Goal: Task Accomplishment & Management: Manage account settings

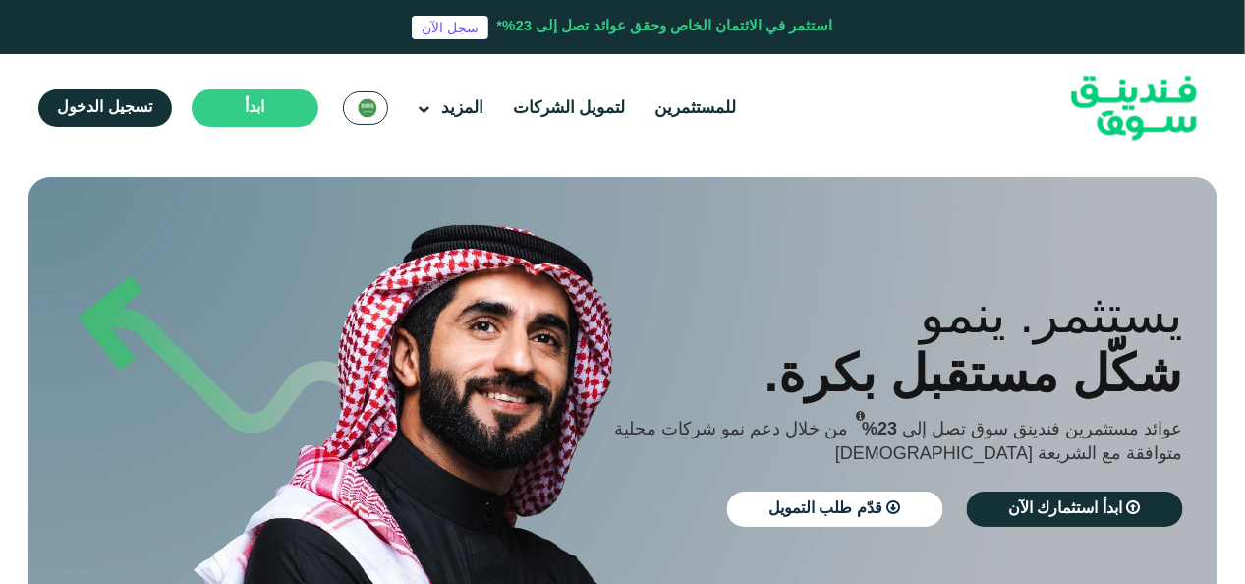
click at [362, 114] on img at bounding box center [368, 108] width 20 height 20
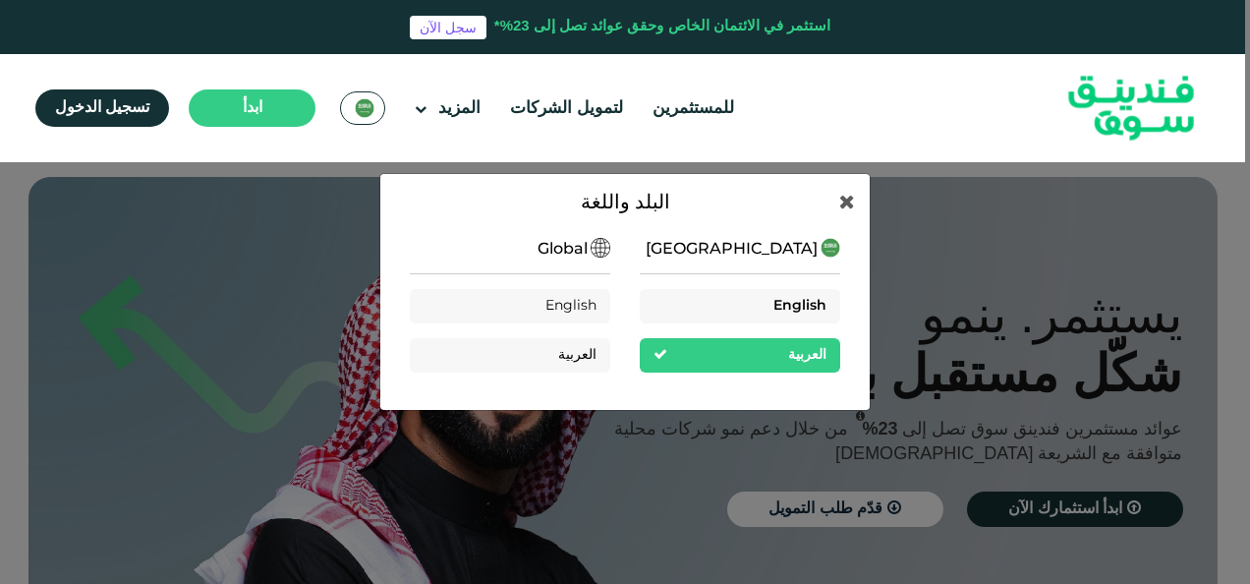
click at [662, 300] on div "English" at bounding box center [740, 306] width 200 height 34
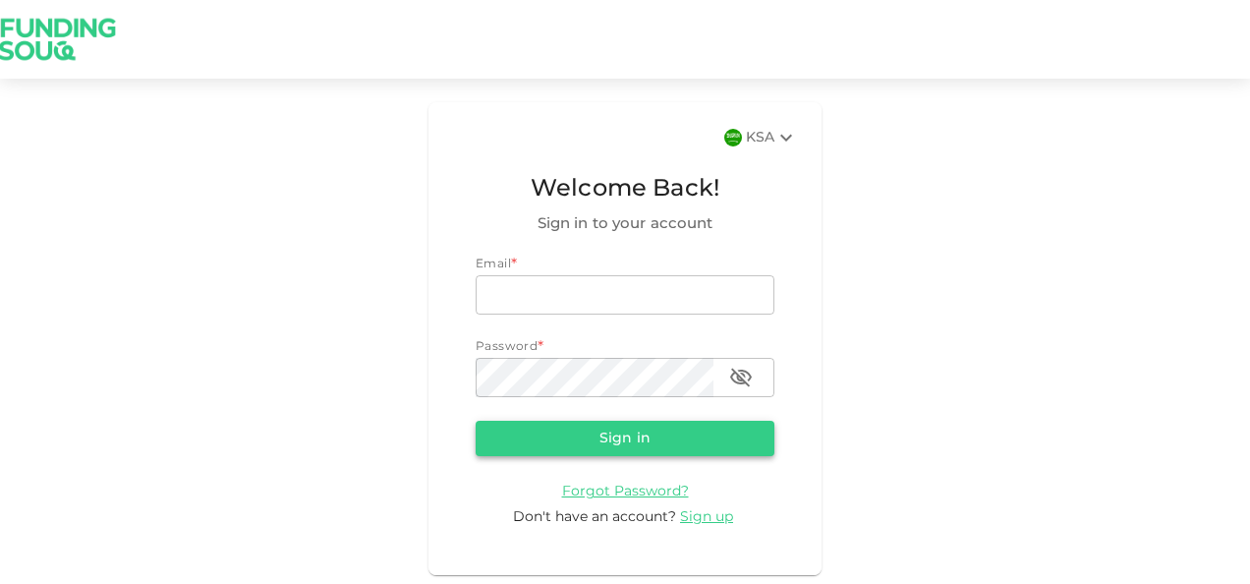
type input "[EMAIL_ADDRESS][DOMAIN_NAME]"
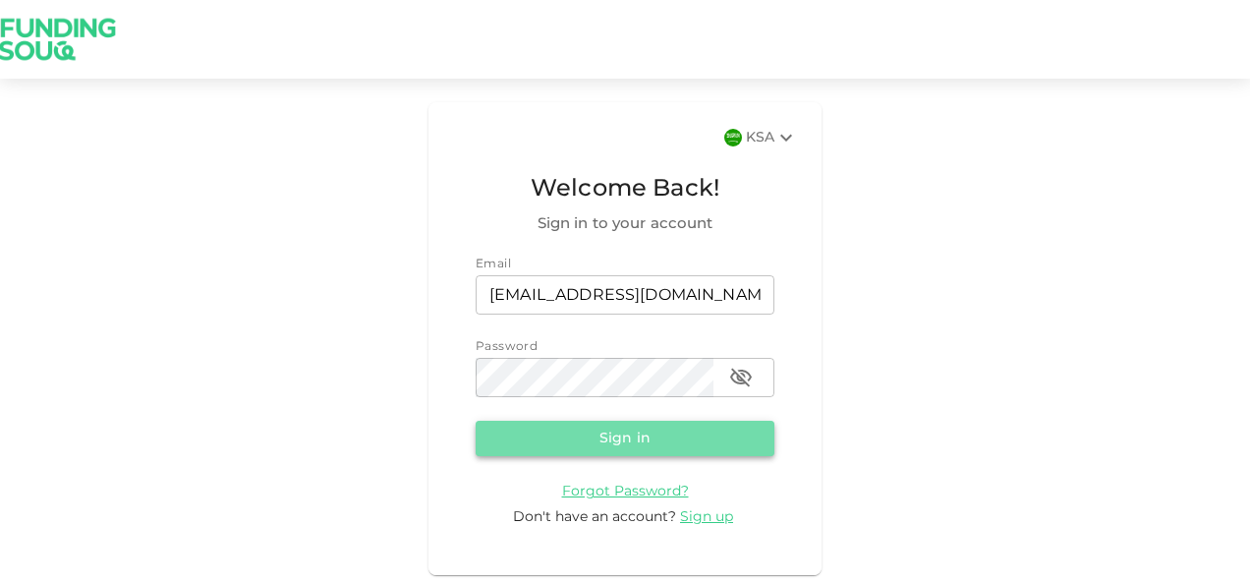
click at [589, 436] on button "Sign in" at bounding box center [624, 437] width 299 height 35
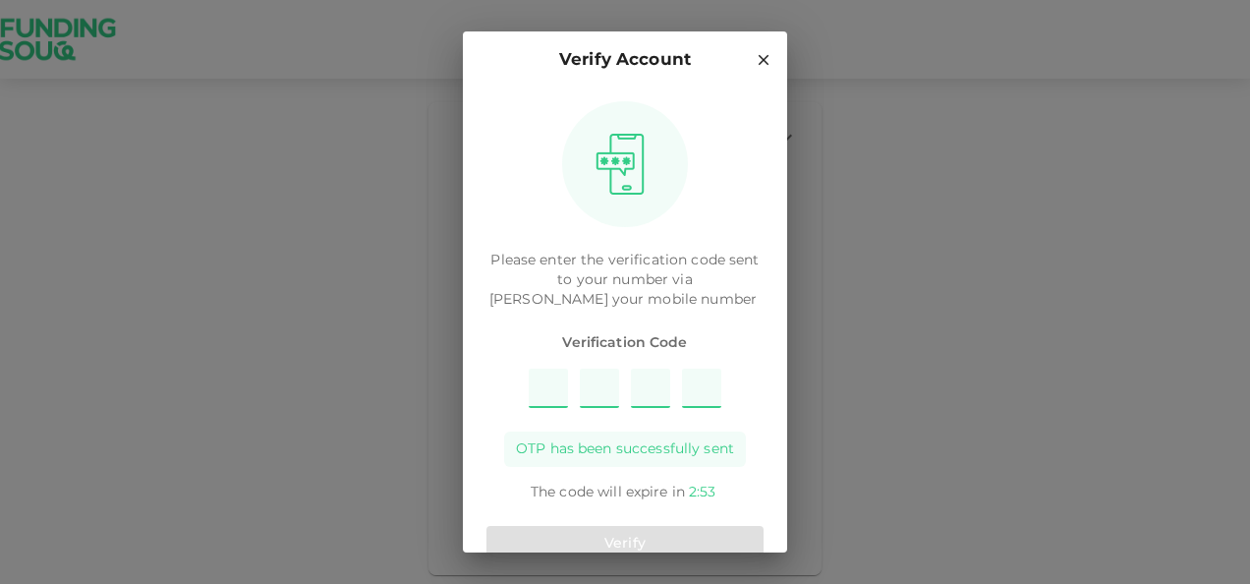
click at [538, 402] on input "Please enter OTP character 1" at bounding box center [548, 387] width 39 height 39
type input "4"
type input "1"
type input "3"
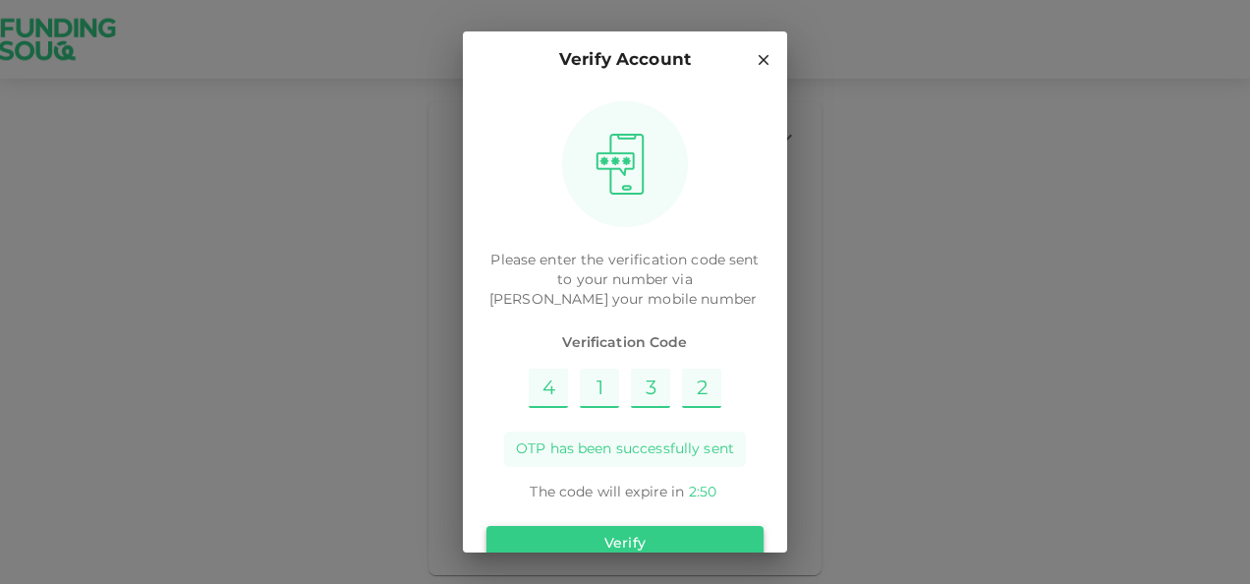
type input "2"
click at [619, 537] on button "Verify" at bounding box center [624, 543] width 277 height 35
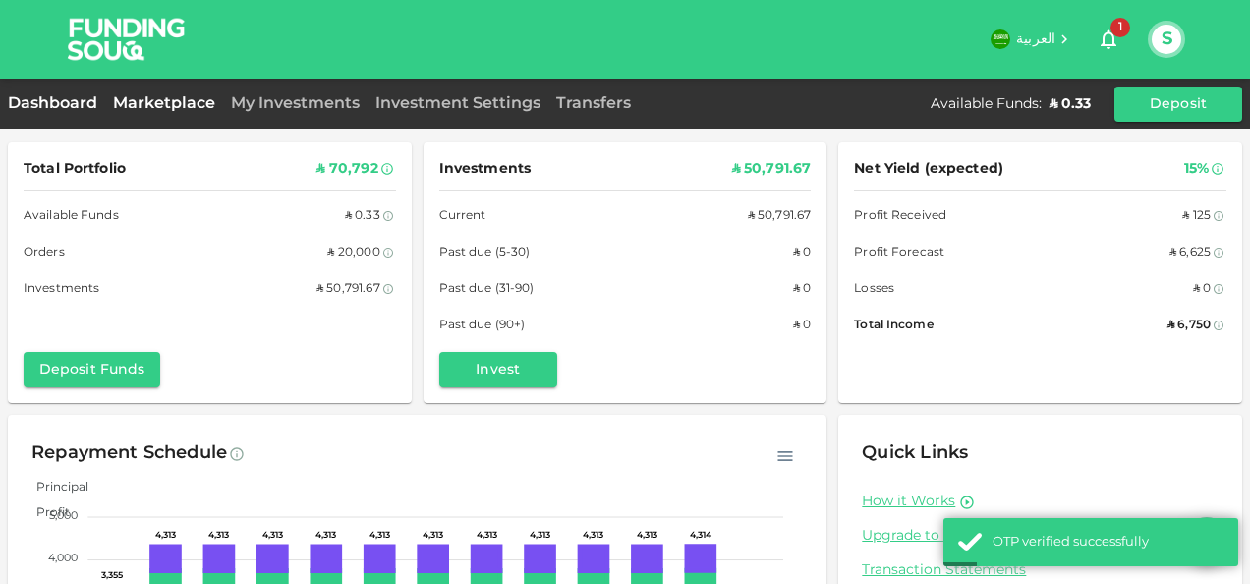
click at [177, 107] on link "Marketplace" at bounding box center [164, 103] width 118 height 15
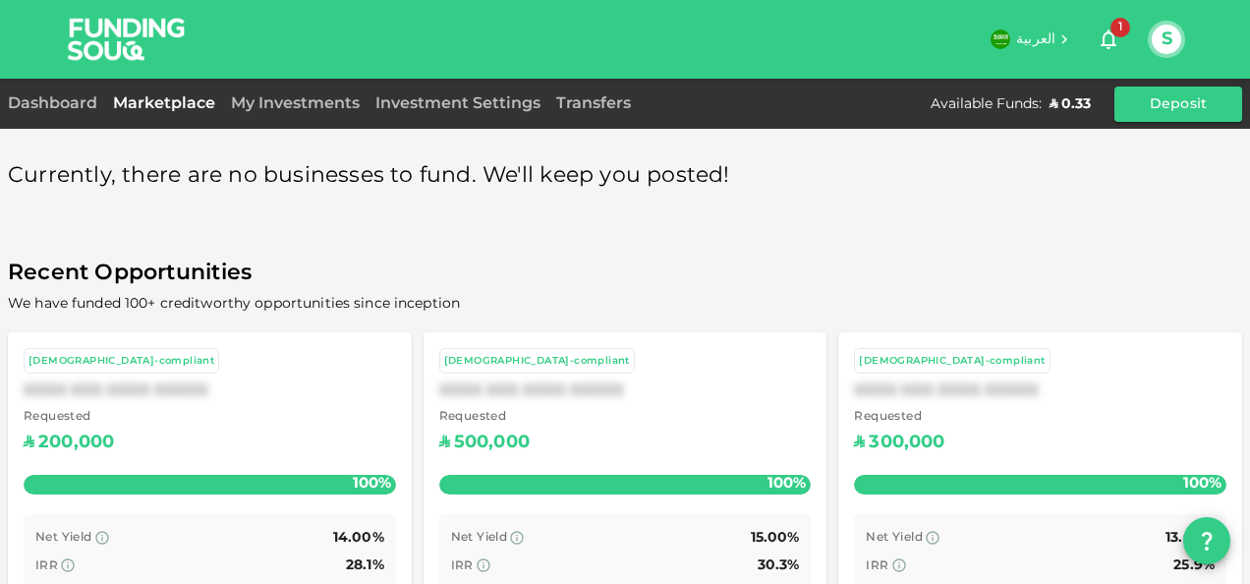
click at [151, 102] on link "Marketplace" at bounding box center [164, 103] width 118 height 15
click at [285, 112] on div "My Investments" at bounding box center [295, 104] width 144 height 24
click at [286, 106] on link "My Investments" at bounding box center [295, 103] width 144 height 15
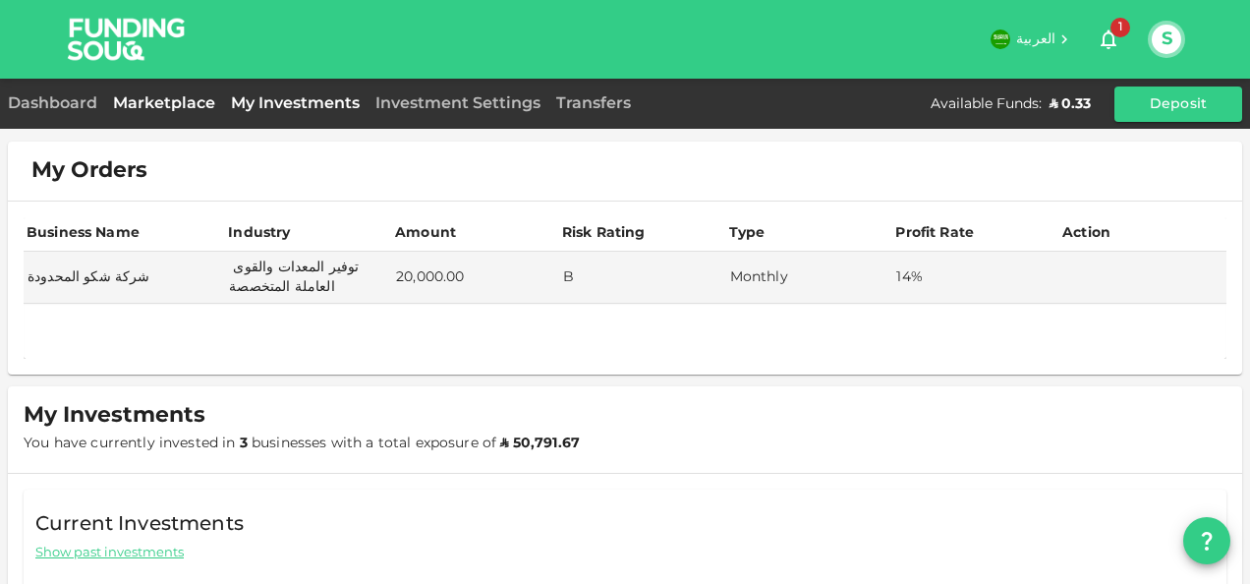
click at [166, 101] on link "Marketplace" at bounding box center [164, 103] width 118 height 15
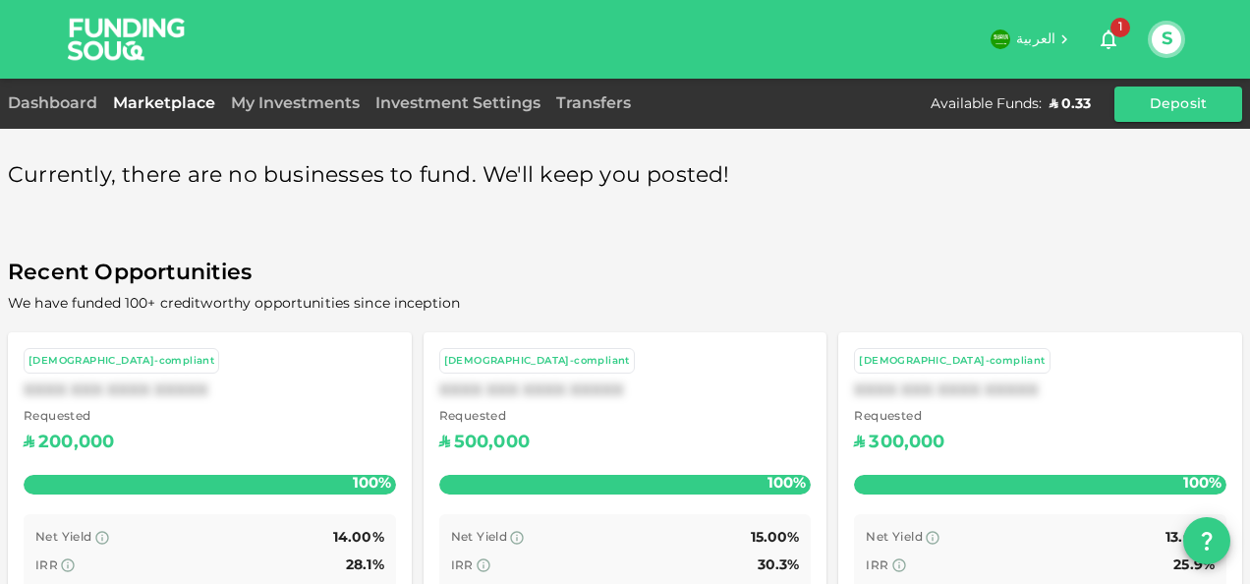
click at [307, 111] on div "My Investments" at bounding box center [295, 104] width 144 height 24
click at [308, 103] on link "My Investments" at bounding box center [295, 103] width 144 height 15
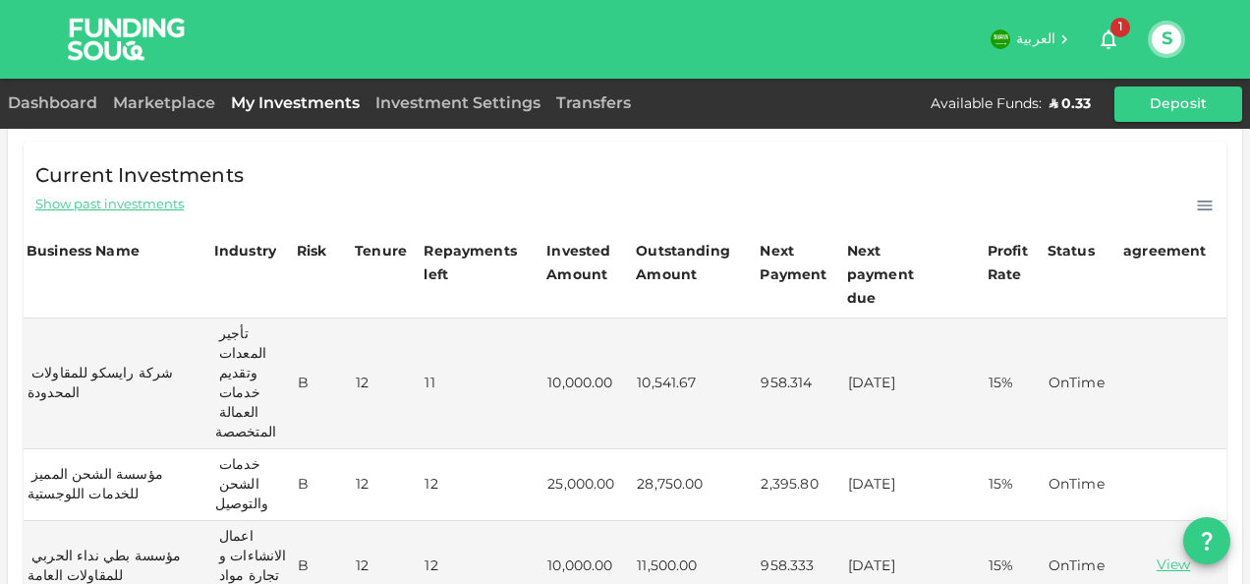
scroll to position [353, 0]
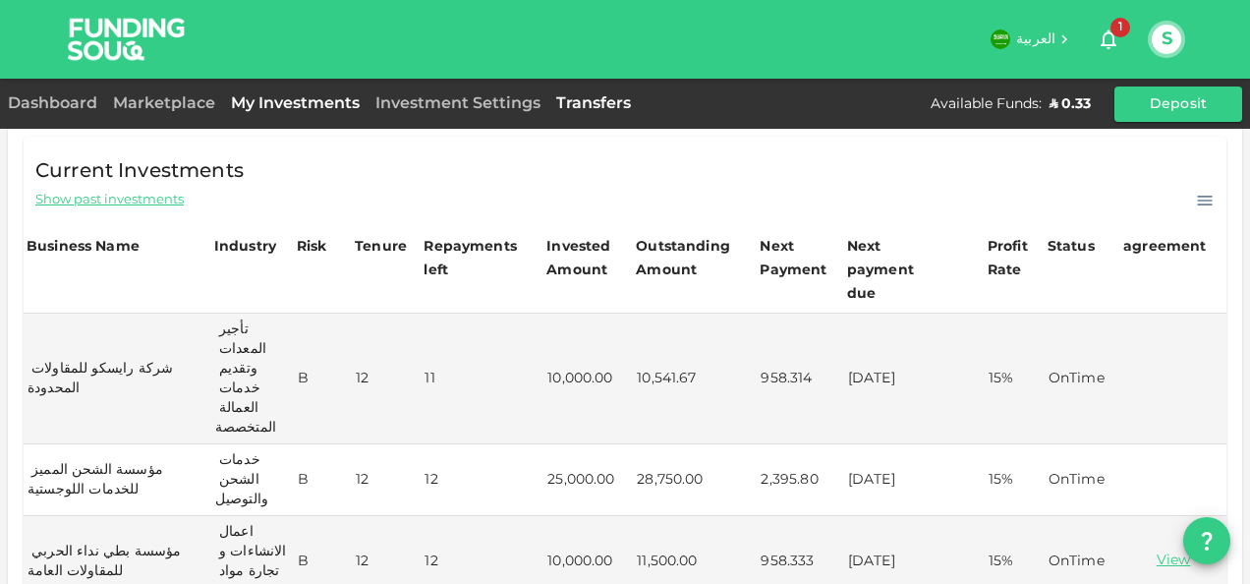
click at [570, 102] on link "Transfers" at bounding box center [593, 103] width 90 height 15
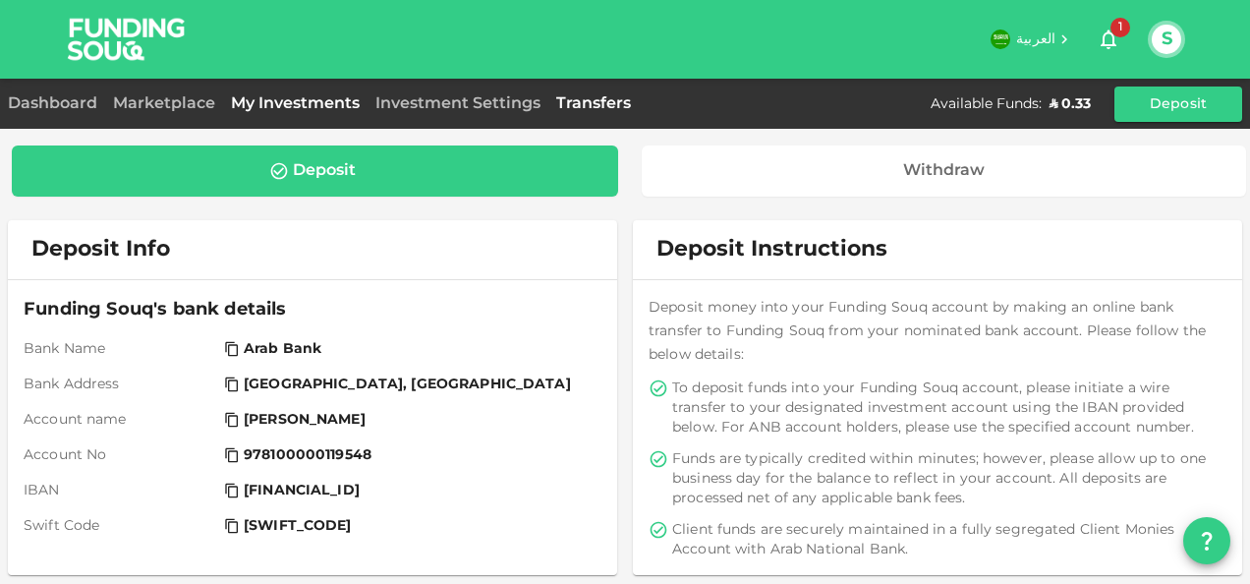
click at [282, 104] on link "My Investments" at bounding box center [295, 103] width 144 height 15
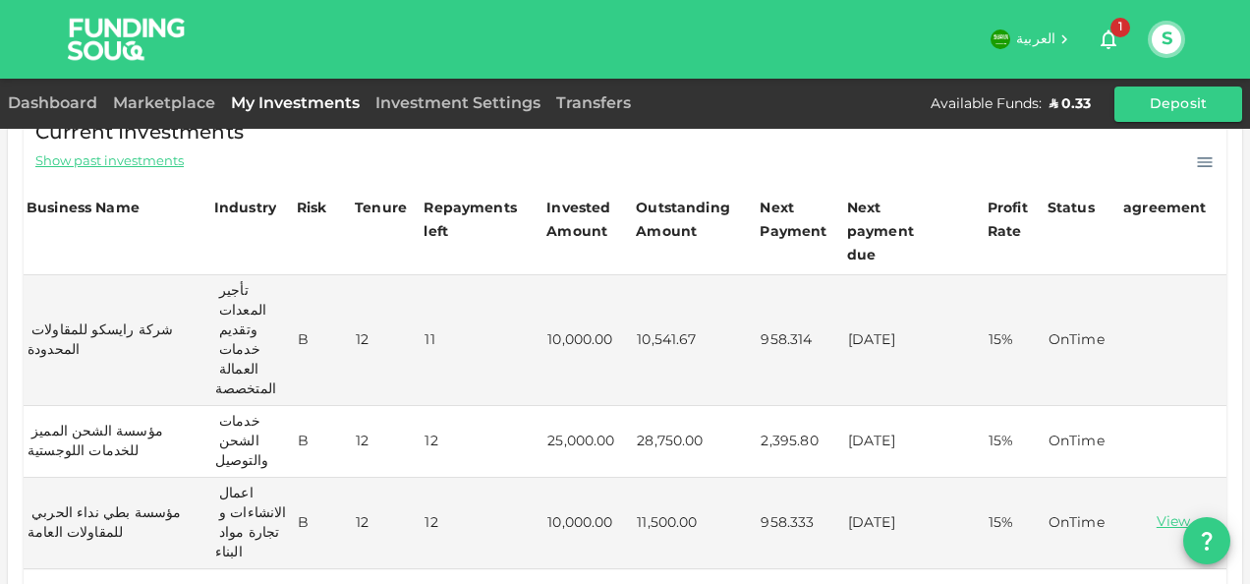
scroll to position [385, 0]
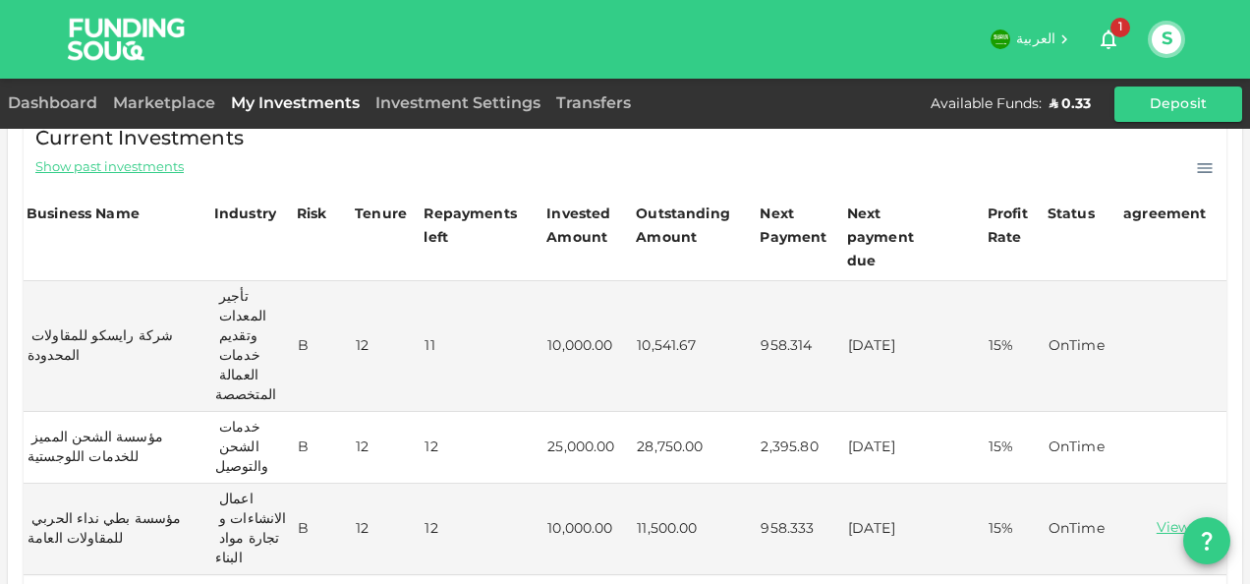
click at [171, 116] on div "Dashboard Marketplace My Investments Investment Settings Transfers Available Fu…" at bounding box center [625, 103] width 1250 height 35
click at [167, 110] on div "Marketplace" at bounding box center [164, 104] width 118 height 24
click at [165, 104] on link "Marketplace" at bounding box center [164, 103] width 118 height 15
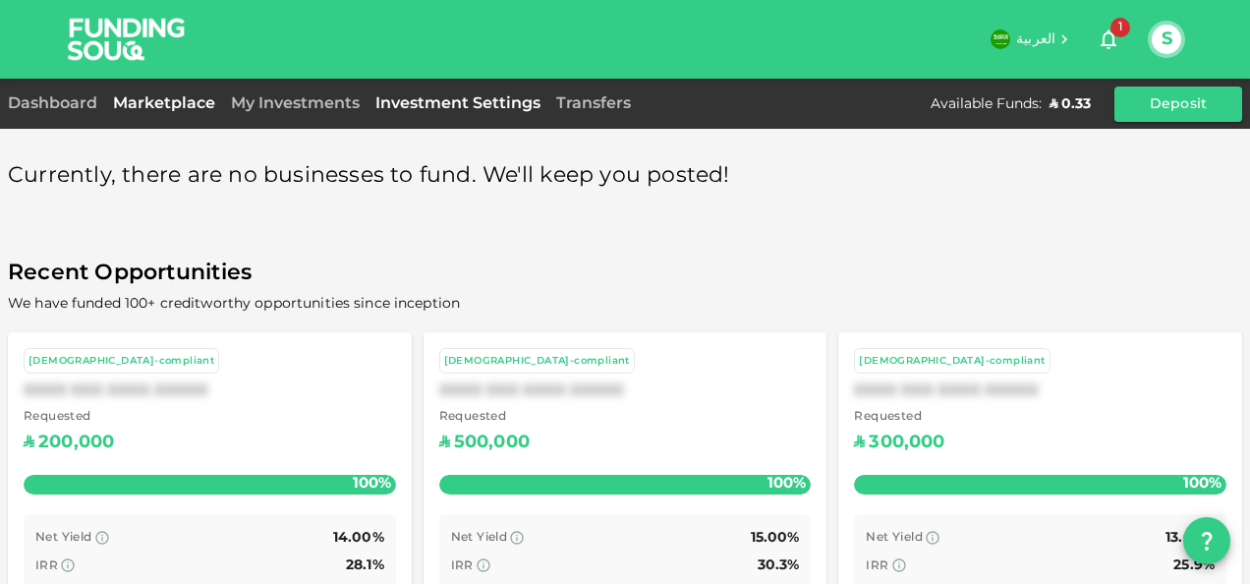
click at [431, 100] on link "Investment Settings" at bounding box center [457, 103] width 181 height 15
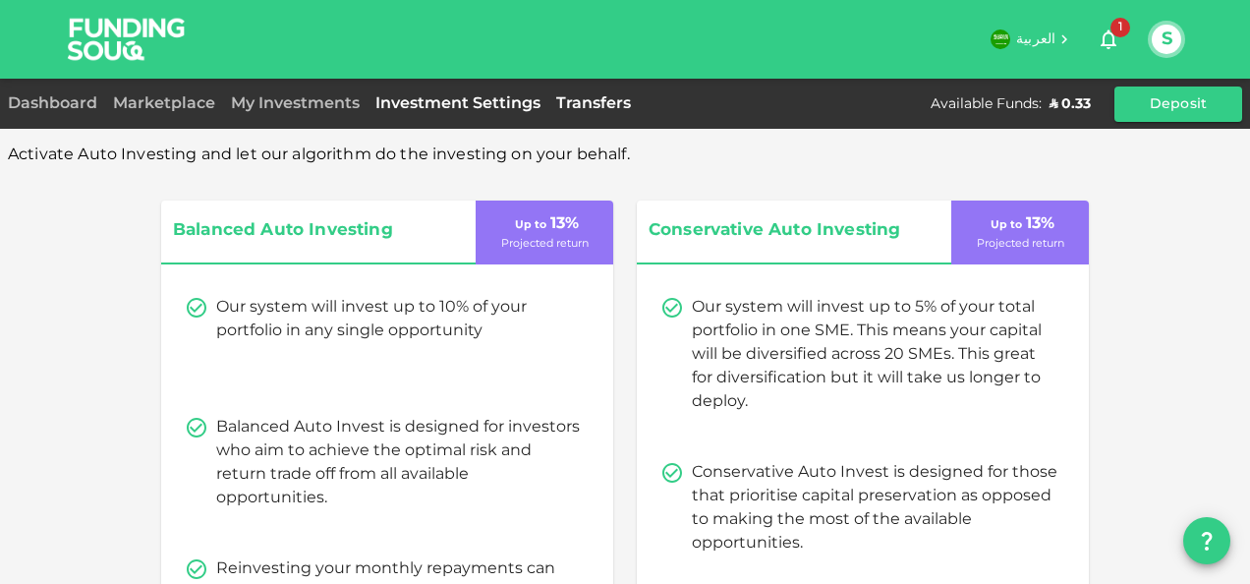
click at [570, 104] on link "Transfers" at bounding box center [593, 103] width 90 height 15
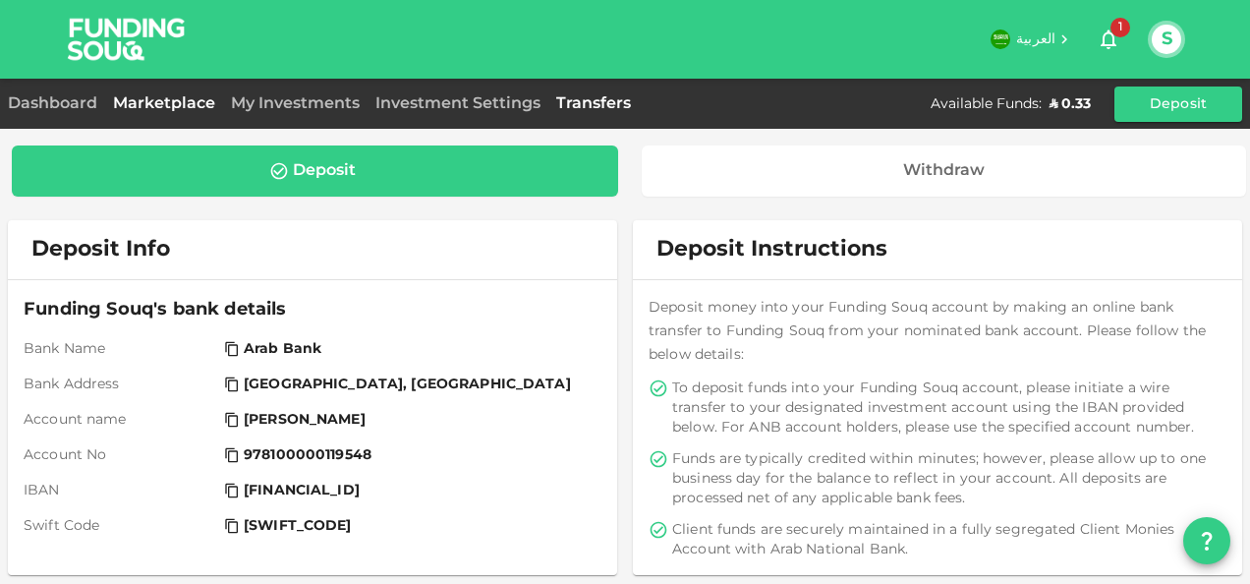
click at [180, 107] on link "Marketplace" at bounding box center [164, 103] width 118 height 15
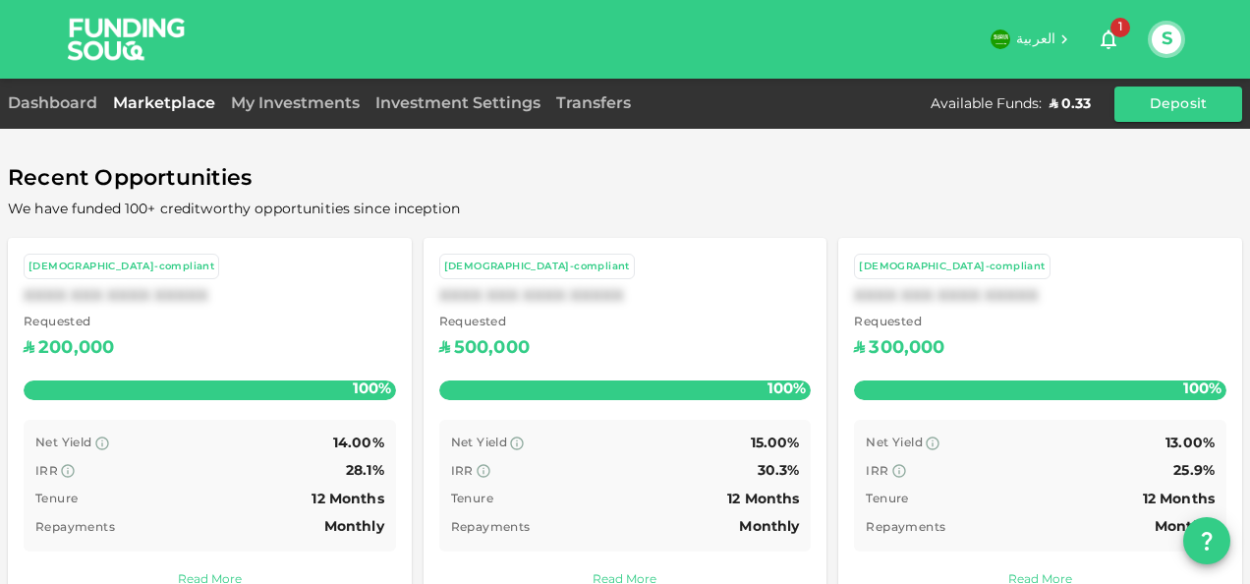
scroll to position [142, 0]
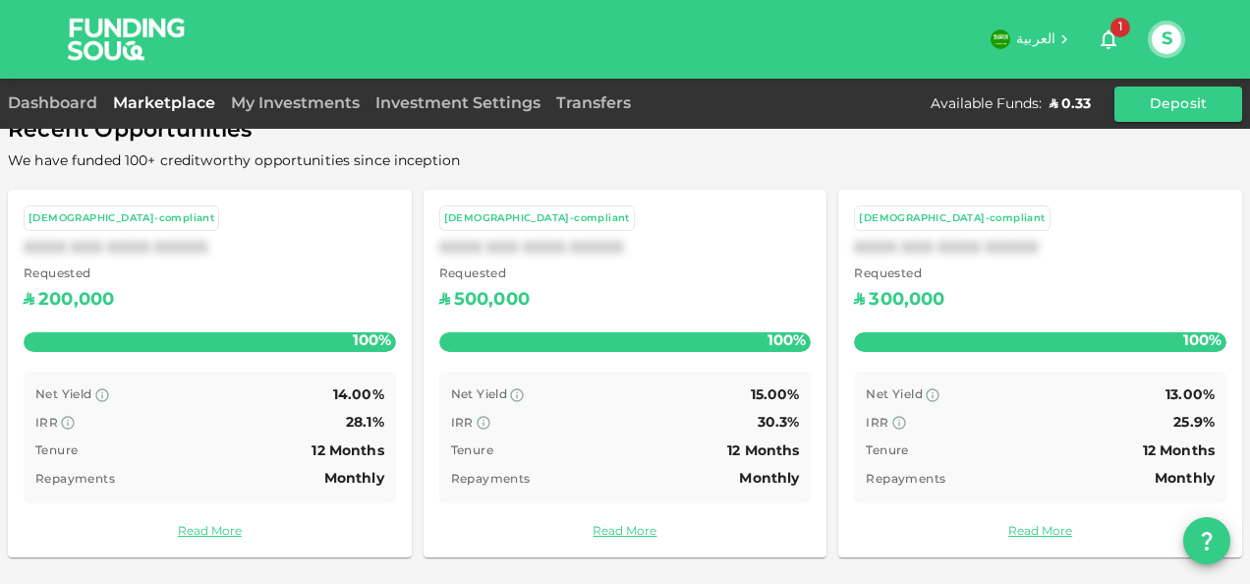
click at [450, 110] on div "Investment Settings" at bounding box center [457, 104] width 181 height 24
click at [450, 103] on link "Investment Settings" at bounding box center [457, 103] width 181 height 15
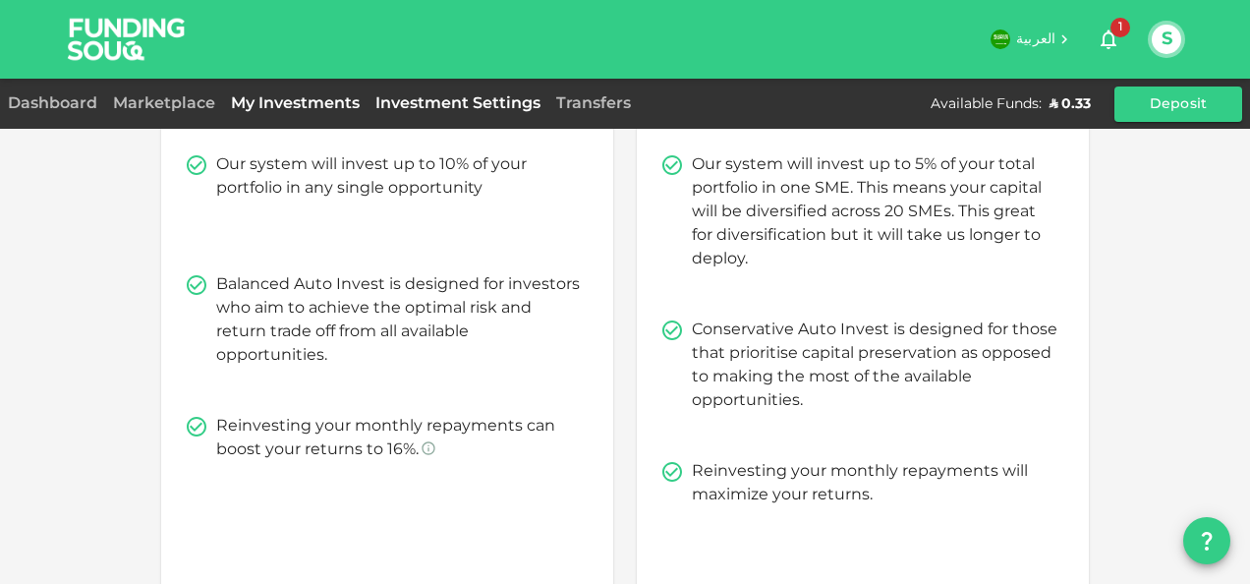
click at [294, 100] on link "My Investments" at bounding box center [295, 103] width 144 height 15
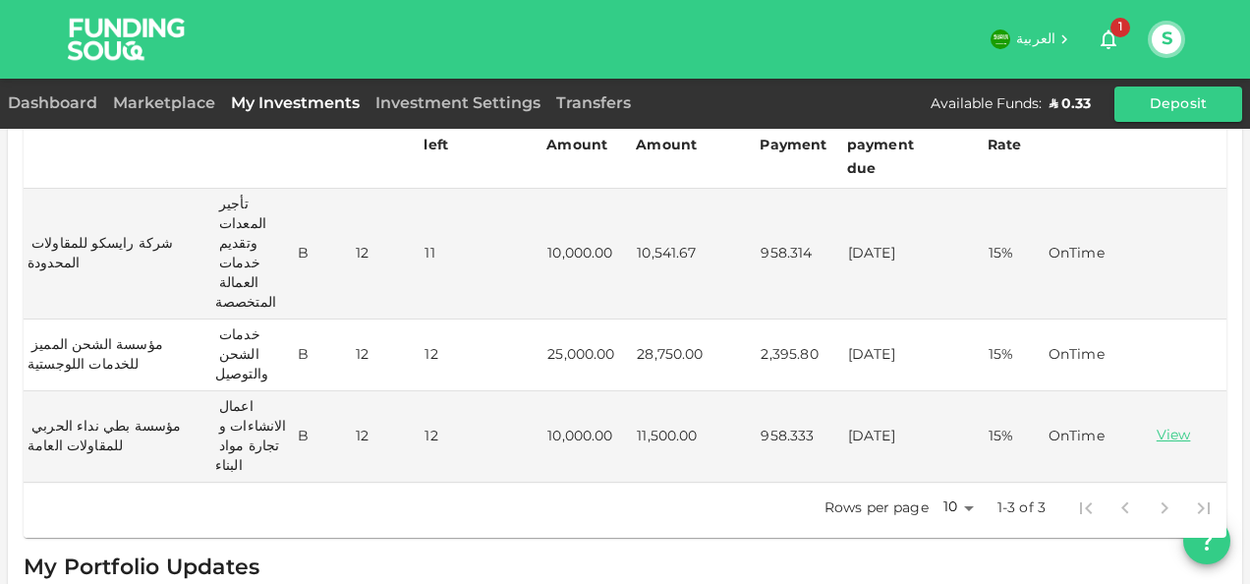
scroll to position [480, 0]
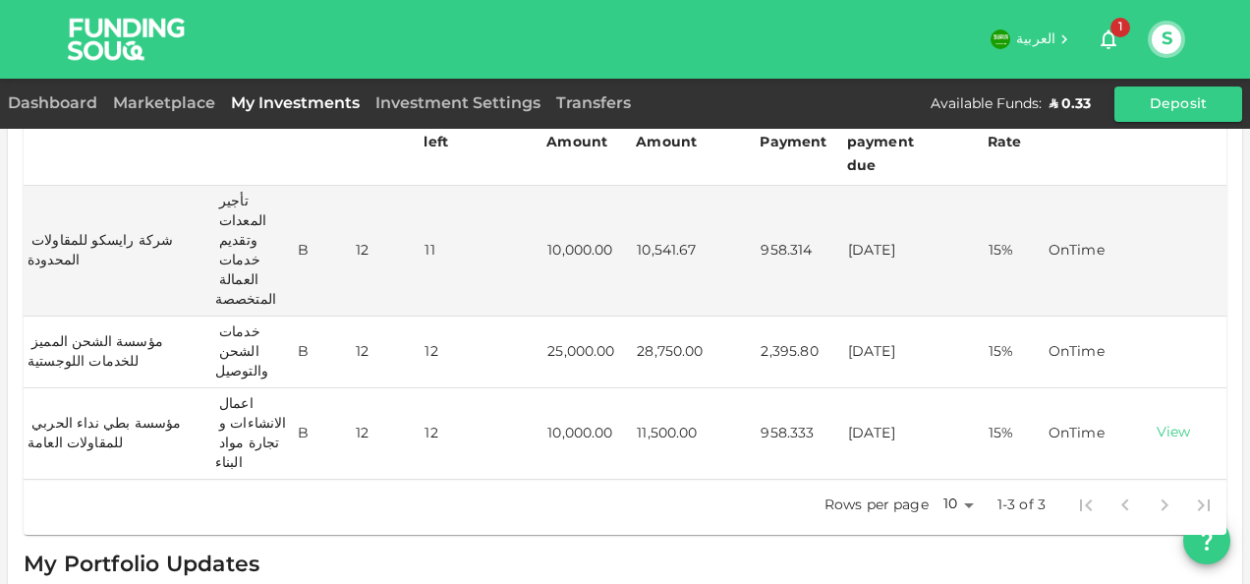
click at [1167, 423] on link "View" at bounding box center [1173, 432] width 98 height 19
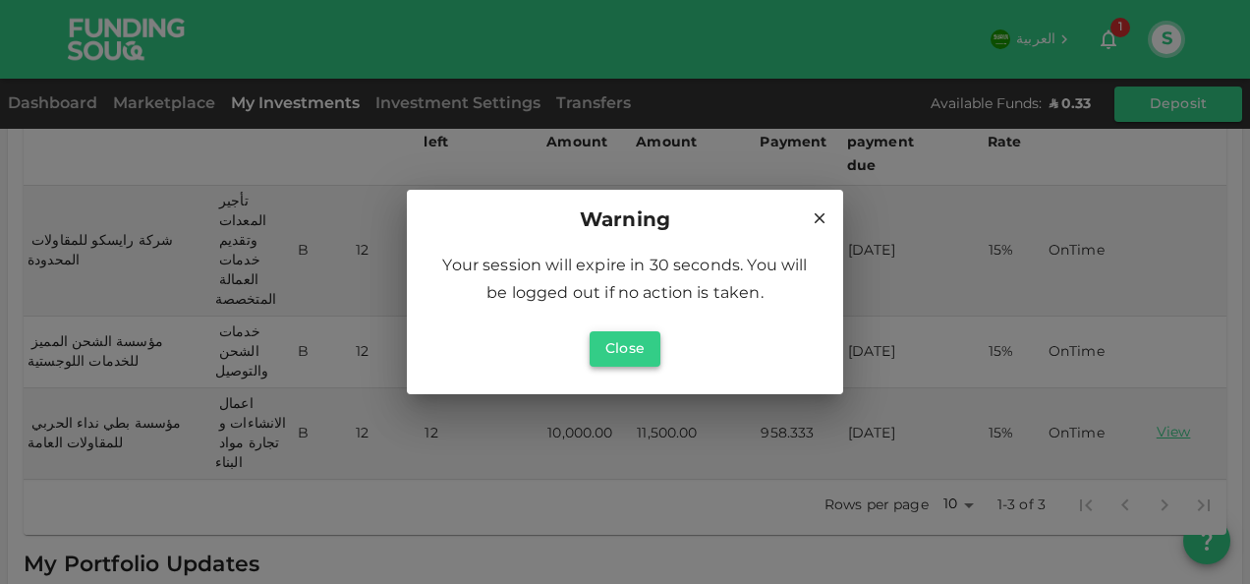
click at [603, 345] on button "Close" at bounding box center [624, 348] width 71 height 35
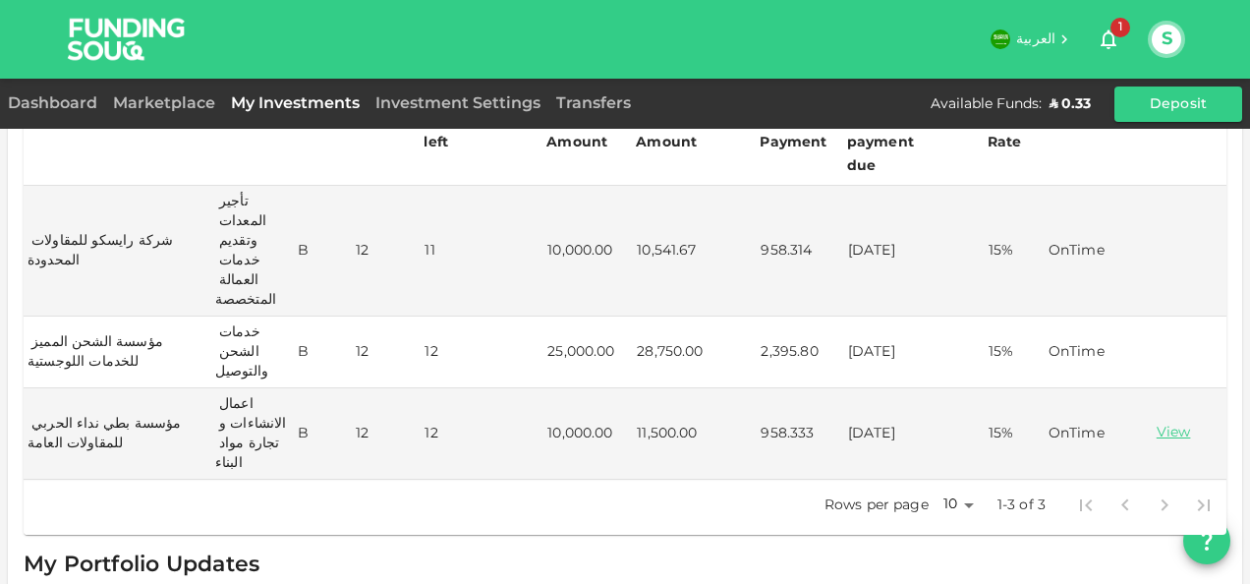
click at [1157, 31] on button "S" at bounding box center [1165, 39] width 29 height 29
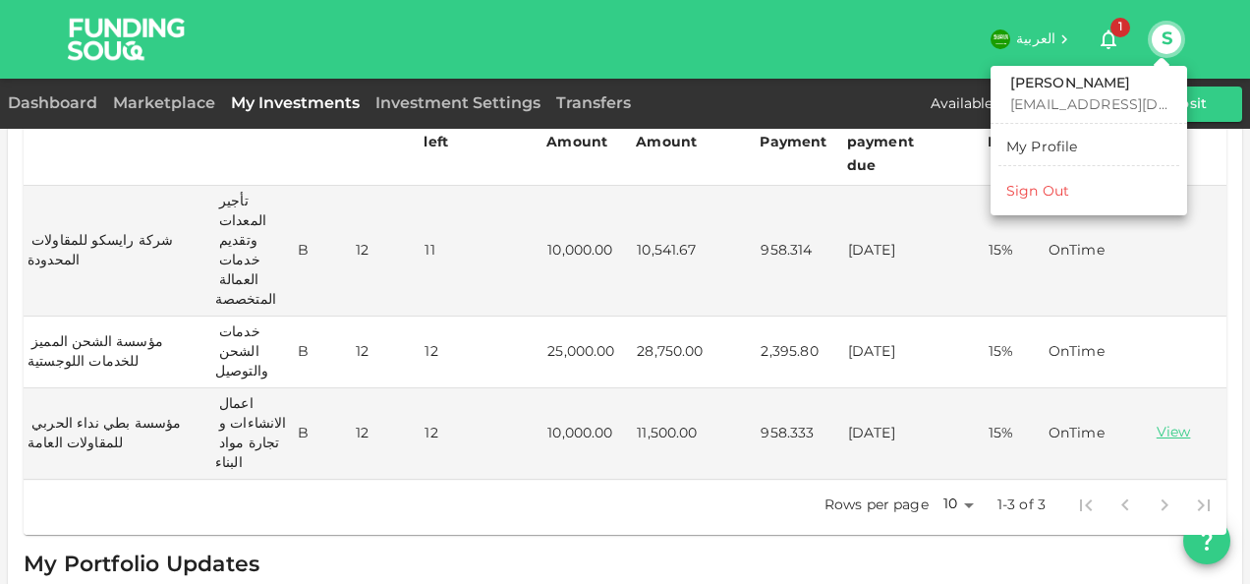
click at [1030, 187] on div "Sign Out" at bounding box center [1037, 192] width 63 height 20
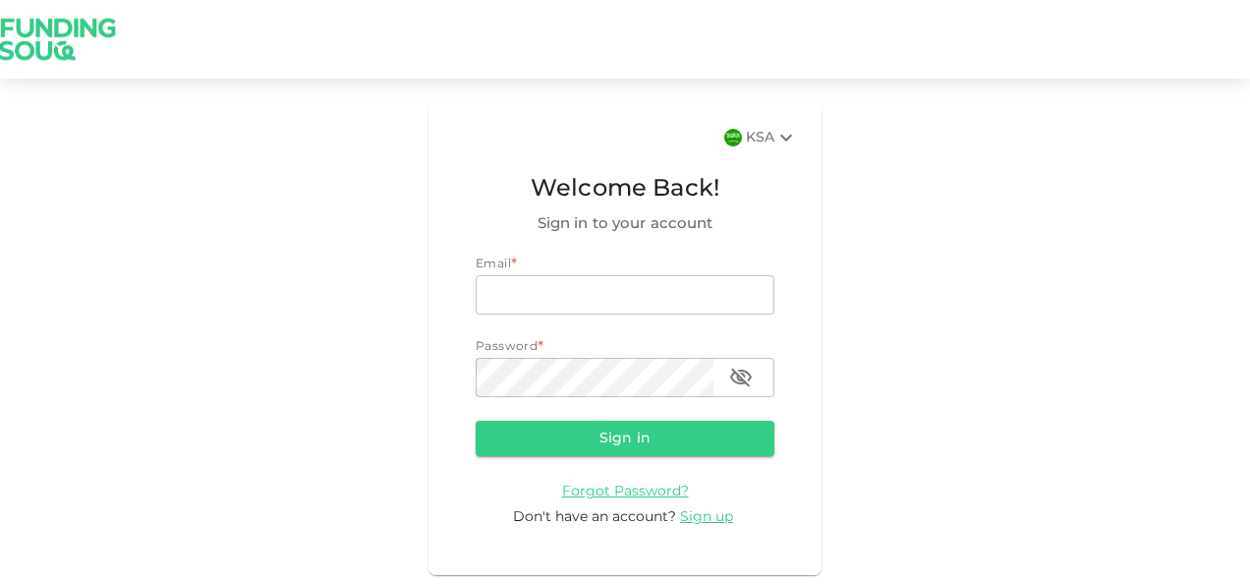
type input "[EMAIL_ADDRESS][DOMAIN_NAME]"
